Goal: Task Accomplishment & Management: Manage account settings

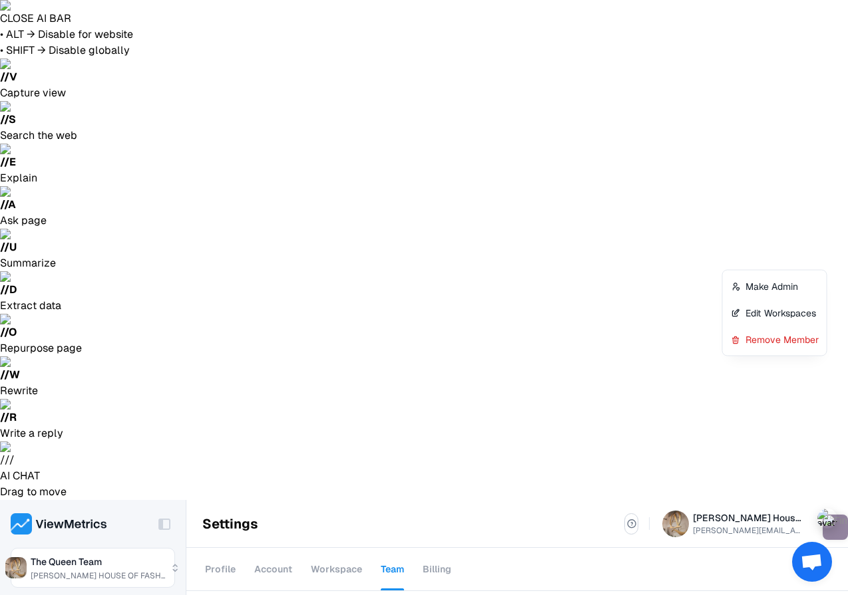
click at [801, 311] on div "Edit Workspaces" at bounding box center [774, 313] width 98 height 27
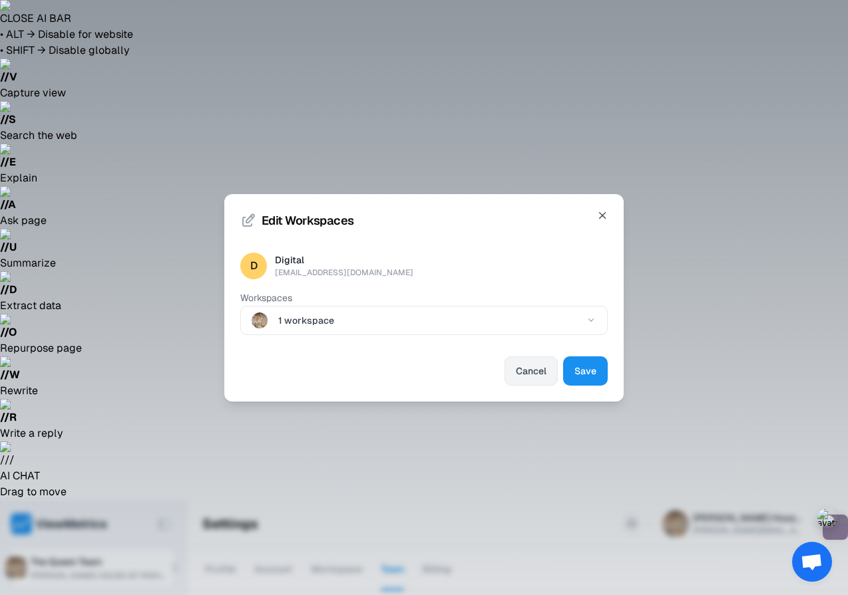
click at [524, 385] on button "Cancel" at bounding box center [530, 371] width 53 height 29
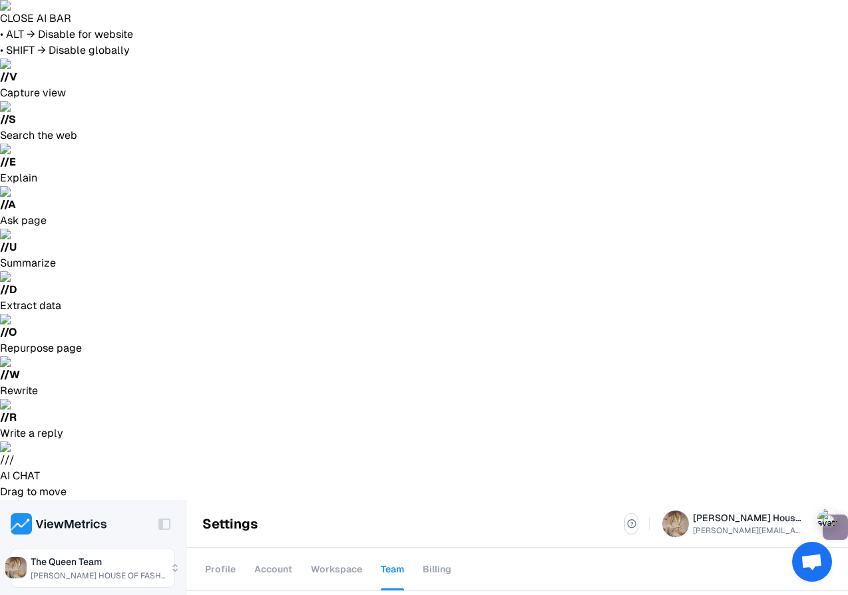
click at [771, 352] on div "Remove Member" at bounding box center [774, 340] width 98 height 27
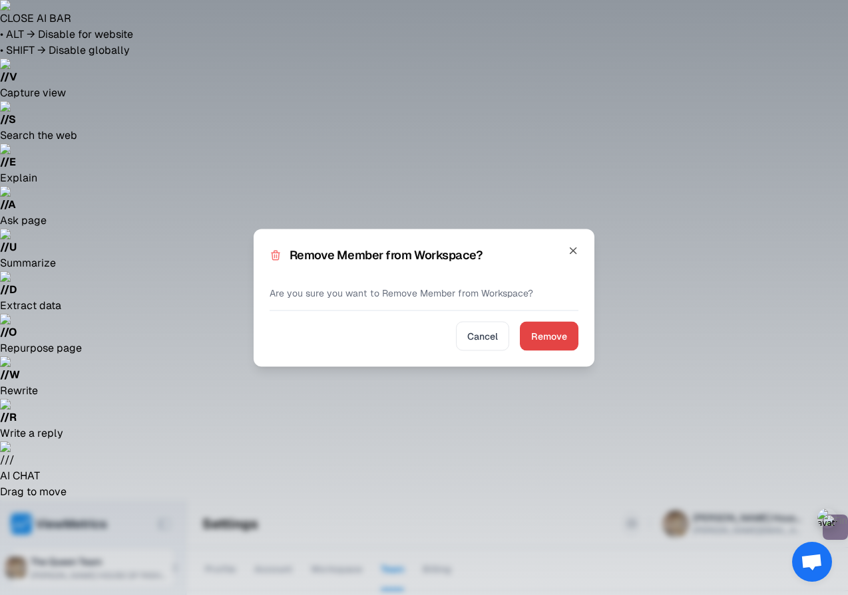
click at [579, 346] on div "Remove Member from Workspace? Are you sure you want to Remove Member from Works…" at bounding box center [423, 298] width 341 height 138
click at [555, 345] on button "Remove" at bounding box center [549, 335] width 59 height 29
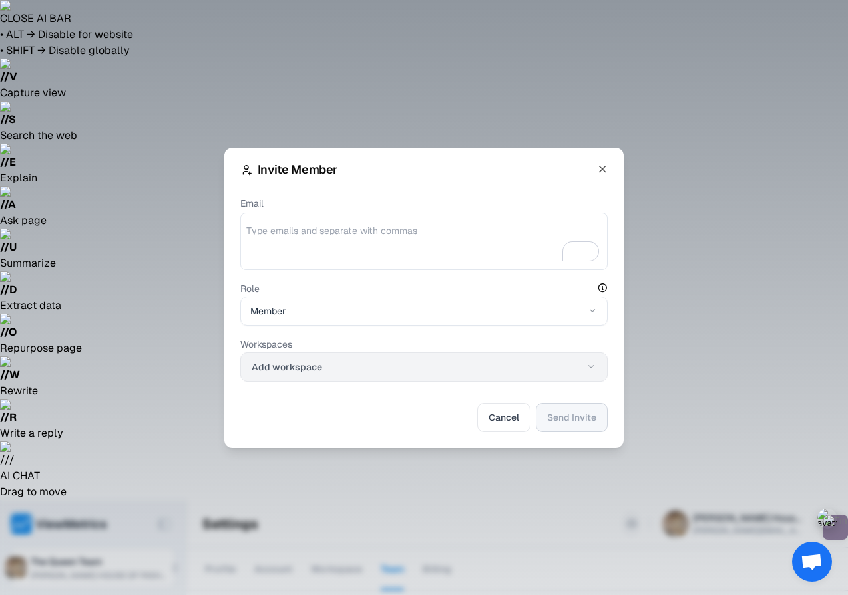
click at [426, 363] on button "Add workspace" at bounding box center [423, 367] width 367 height 29
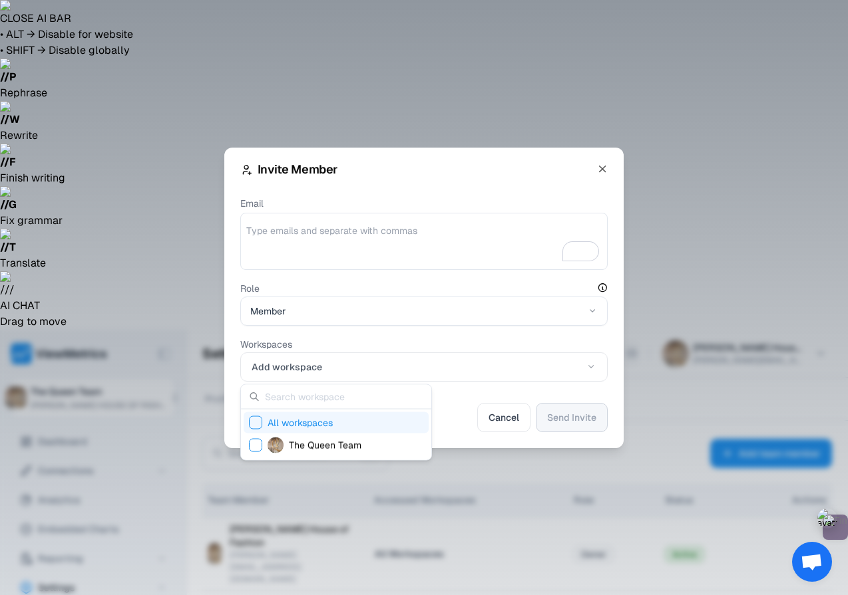
click at [255, 418] on div "Suggestions" at bounding box center [255, 422] width 13 height 13
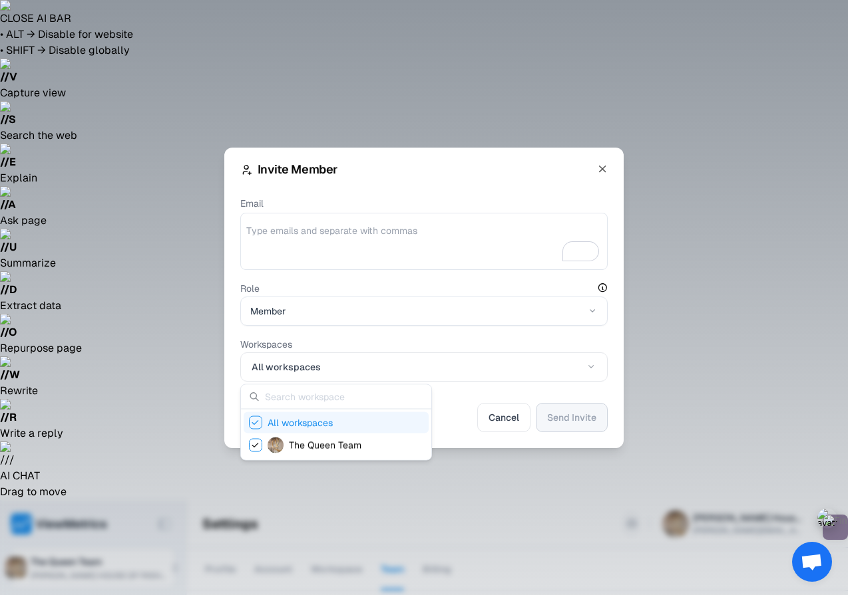
click at [317, 231] on div at bounding box center [424, 297] width 848 height 595
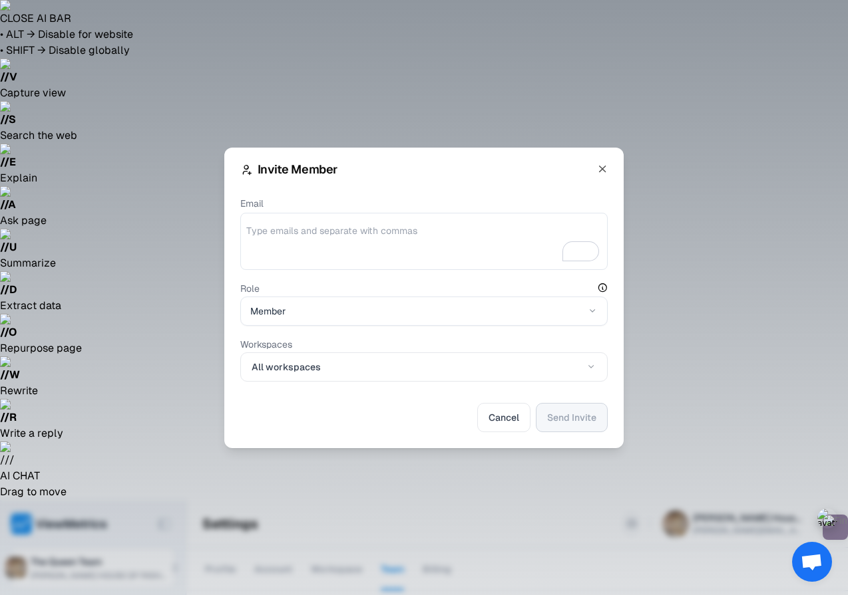
click at [317, 231] on textarea "Email" at bounding box center [423, 244] width 355 height 40
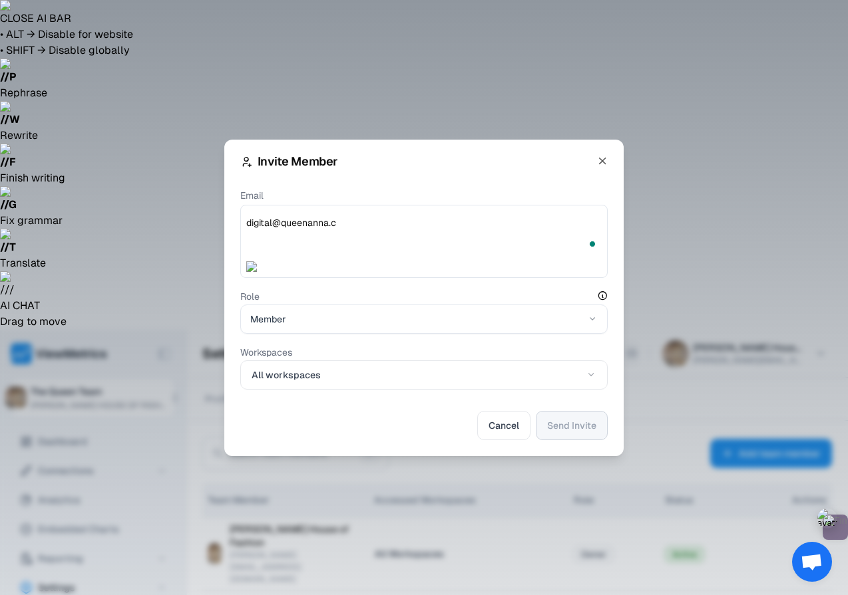
type textarea "[EMAIL_ADDRESS][DOMAIN_NAME]"
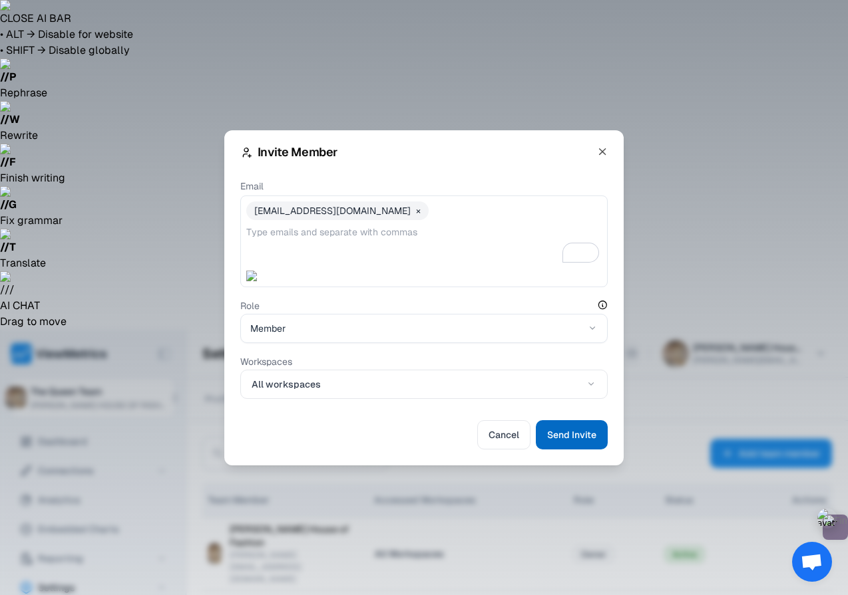
click at [589, 430] on span "Send Invite" at bounding box center [571, 435] width 49 height 16
